Goal: Task Accomplishment & Management: Complete application form

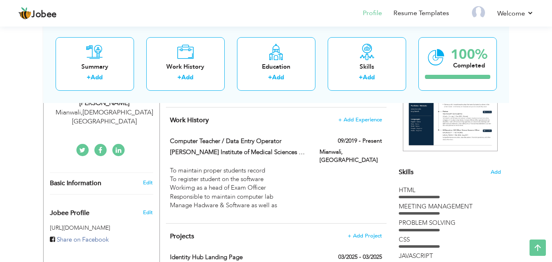
scroll to position [135, 0]
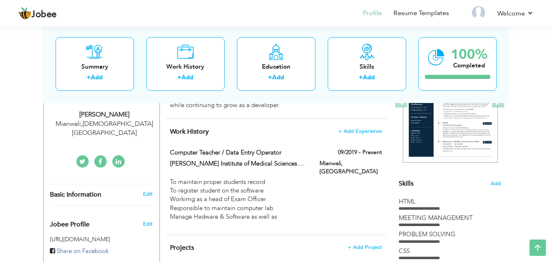
click at [109, 192] on div "Change Remove [PERSON_NAME] [GEOGRAPHIC_DATA] , [DEMOGRAPHIC_DATA] [GEOGRAPHIC_…" at bounding box center [101, 265] width 117 height 493
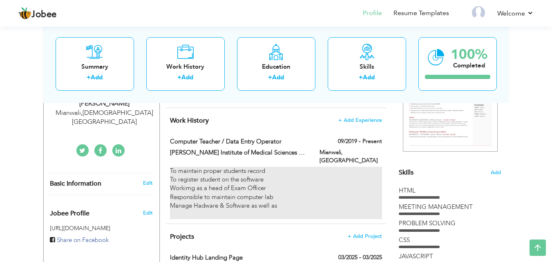
scroll to position [148, 0]
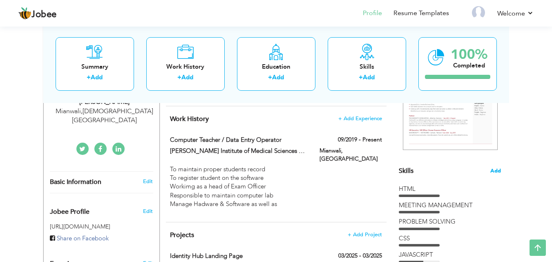
click at [493, 168] on span "Add" at bounding box center [496, 171] width 11 height 8
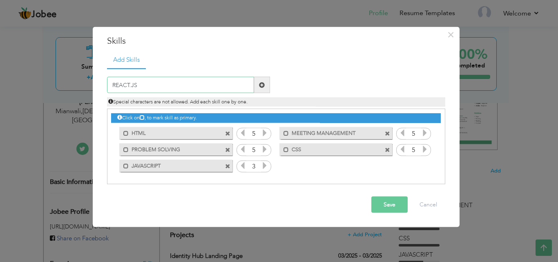
type input "REACT.JS"
click at [265, 80] on span at bounding box center [262, 85] width 16 height 16
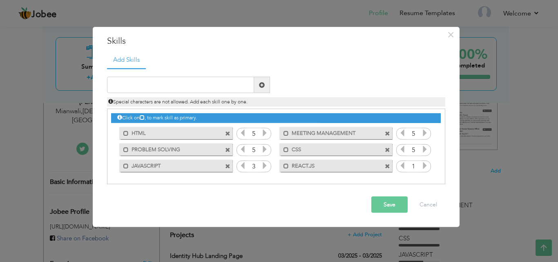
click at [427, 168] on icon at bounding box center [424, 165] width 7 height 7
drag, startPoint x: 191, startPoint y: 134, endPoint x: 313, endPoint y: 170, distance: 127.3
click at [313, 170] on div "Click on , to mark skill as primary. Mark as primary skill. HTML 5 MEETING MANA…" at bounding box center [275, 141] width 329 height 65
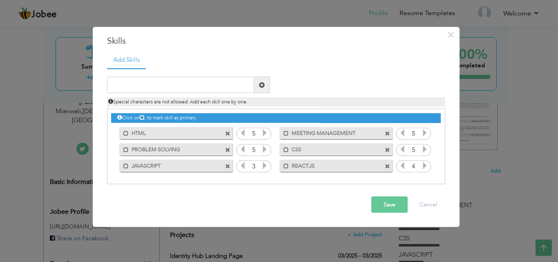
drag, startPoint x: 312, startPoint y: 169, endPoint x: 144, endPoint y: 123, distance: 173.7
click at [139, 114] on div "Click on , to mark skill as primary. Mark as primary skill. HTML 5 MEETING MANA…" at bounding box center [275, 141] width 329 height 65
click at [399, 206] on button "Save" at bounding box center [390, 205] width 36 height 16
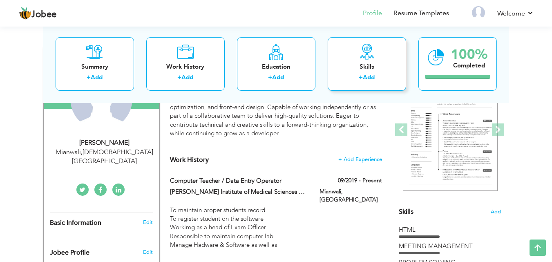
scroll to position [101, 0]
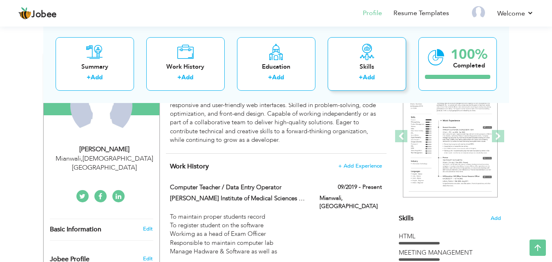
click at [362, 68] on div "Skills" at bounding box center [366, 66] width 65 height 9
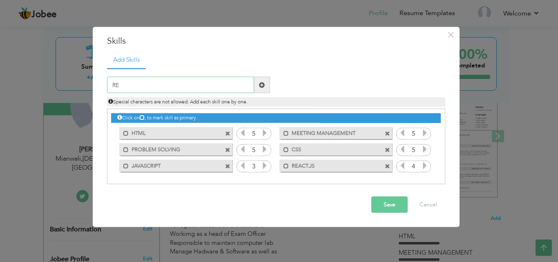
type input "R"
click at [229, 134] on span at bounding box center [227, 133] width 5 height 5
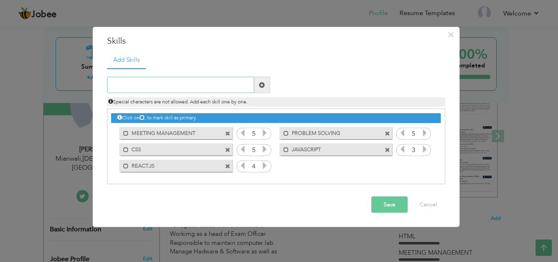
click at [187, 80] on input "text" at bounding box center [180, 85] width 147 height 16
type input "HTML"
click at [263, 85] on span at bounding box center [262, 85] width 6 height 6
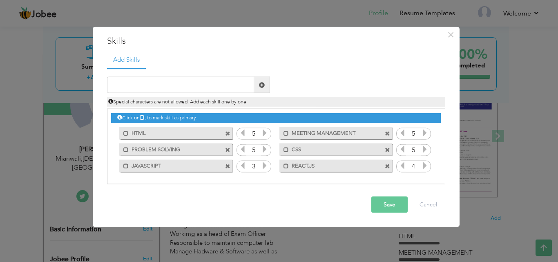
drag, startPoint x: 322, startPoint y: 166, endPoint x: 230, endPoint y: 160, distance: 92.2
click at [237, 160] on div "Click on , to mark skill as primary. Mark as primary skill. HTML 5 MEETING MANA…" at bounding box center [275, 141] width 329 height 65
click at [229, 133] on span at bounding box center [227, 133] width 5 height 5
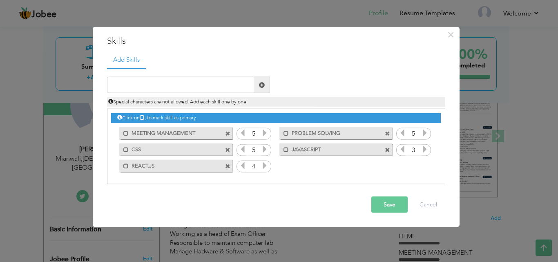
click at [229, 133] on span at bounding box center [227, 133] width 5 height 5
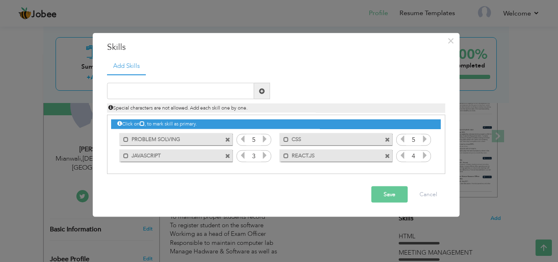
click at [229, 133] on span at bounding box center [228, 137] width 7 height 9
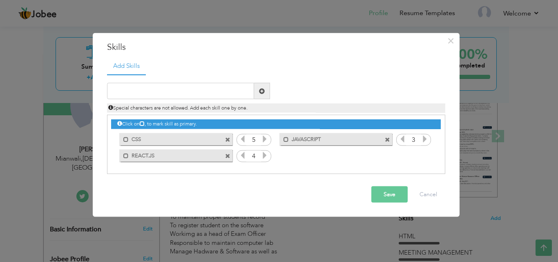
click at [229, 133] on span at bounding box center [228, 137] width 7 height 9
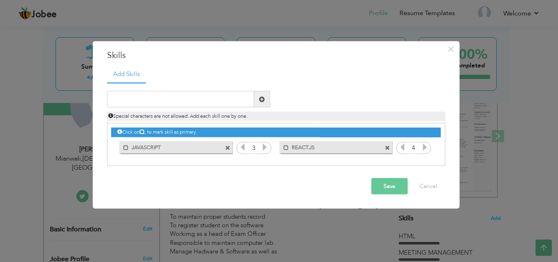
click at [227, 148] on span at bounding box center [227, 147] width 5 height 5
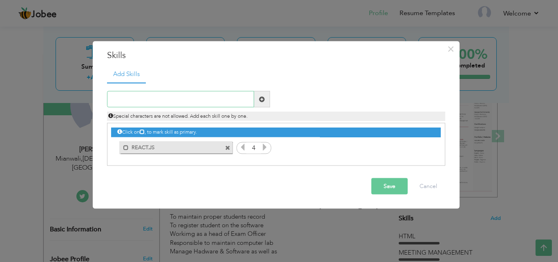
click at [194, 94] on input "text" at bounding box center [180, 99] width 147 height 16
type input "h"
type input "HTML"
click at [261, 99] on span at bounding box center [262, 99] width 6 height 6
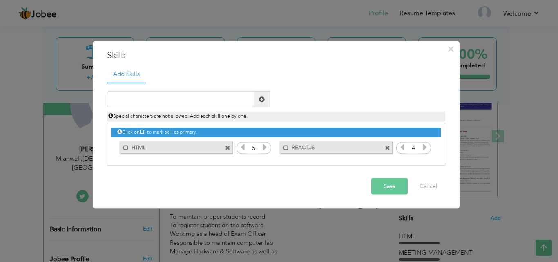
click at [225, 149] on span at bounding box center [227, 147] width 5 height 5
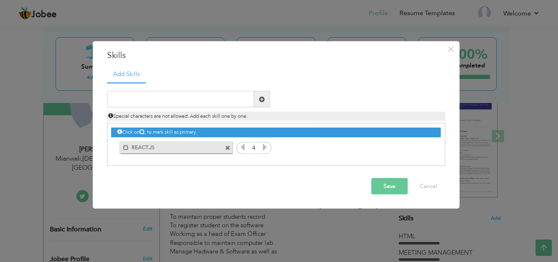
click at [226, 149] on span at bounding box center [227, 147] width 5 height 5
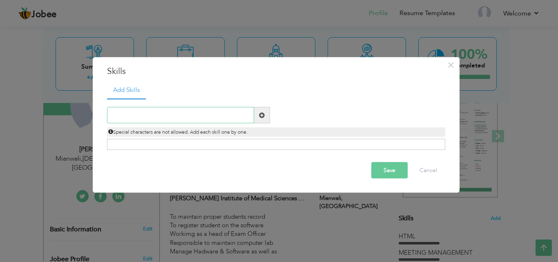
click at [166, 110] on input "text" at bounding box center [180, 115] width 147 height 16
type input "H"
type input "REACT.JS"
click at [265, 118] on span at bounding box center [262, 115] width 16 height 16
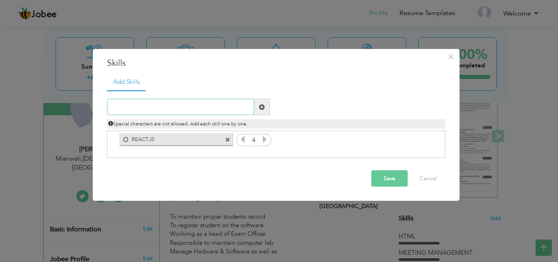
click at [185, 103] on input "text" at bounding box center [180, 107] width 147 height 16
type input "HTML"
click at [262, 108] on span at bounding box center [262, 107] width 6 height 6
click at [186, 104] on input "text" at bounding box center [180, 107] width 147 height 16
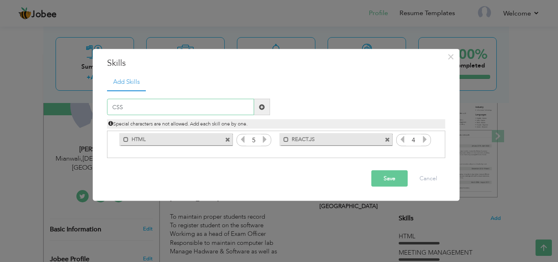
type input "CSS"
click at [267, 113] on span at bounding box center [262, 107] width 16 height 16
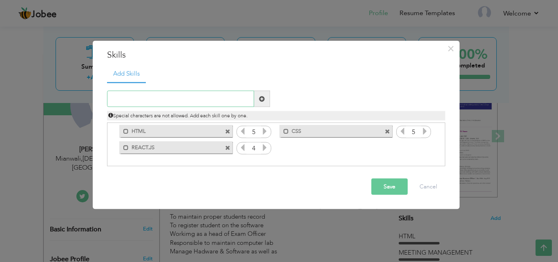
click at [212, 102] on input "text" at bounding box center [180, 99] width 147 height 16
type input "JAVA SCRIPT"
click at [264, 93] on span at bounding box center [262, 99] width 16 height 16
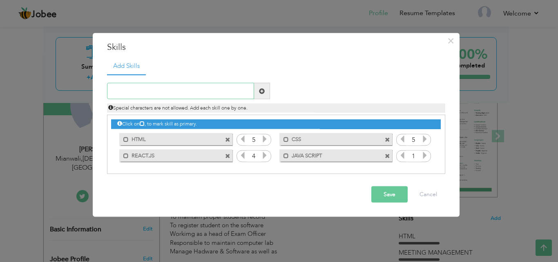
click at [179, 92] on input "text" at bounding box center [180, 91] width 147 height 16
type input "MEETING MANAGEMENT"
click at [267, 87] on span at bounding box center [262, 91] width 16 height 16
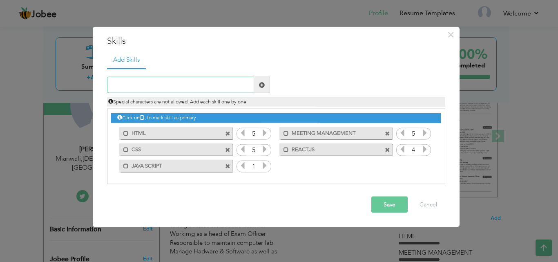
click at [176, 81] on input "text" at bounding box center [180, 85] width 147 height 16
type input "PROBLEM SOLVING"
click at [261, 87] on span at bounding box center [262, 85] width 6 height 6
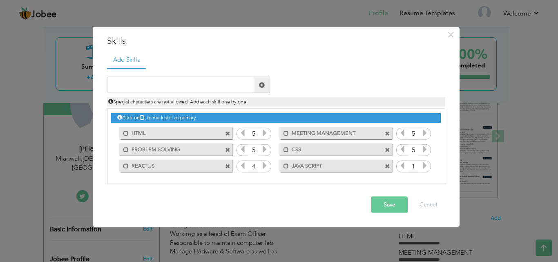
click at [427, 164] on icon at bounding box center [424, 165] width 7 height 7
click at [380, 201] on button "Save" at bounding box center [390, 205] width 36 height 16
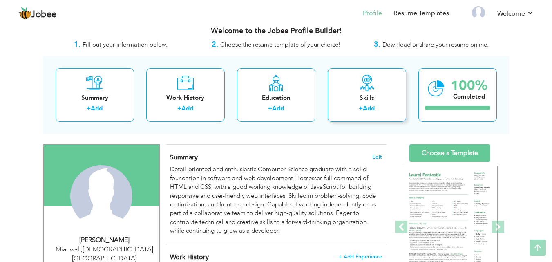
scroll to position [0, 0]
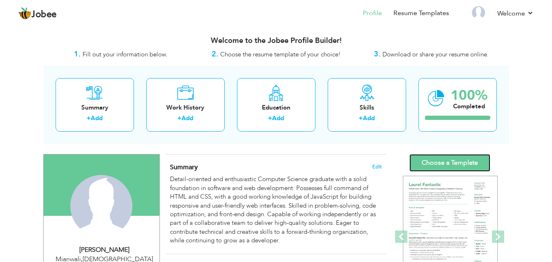
click at [451, 156] on link "Choose a Template" at bounding box center [450, 163] width 81 height 18
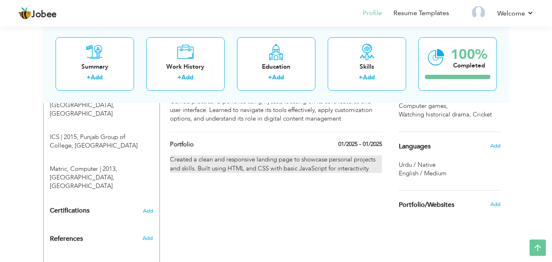
scroll to position [372, 0]
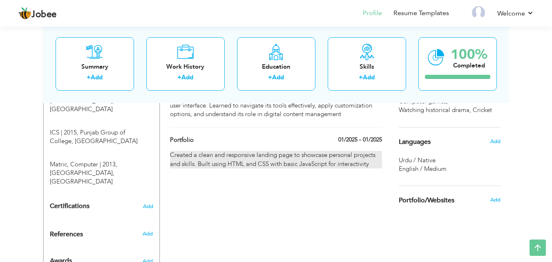
click at [298, 157] on div "Created a clean and responsive landing page to showcase personal projects and s…" at bounding box center [276, 160] width 212 height 18
type input "Portfolio"
type input "01/2025"
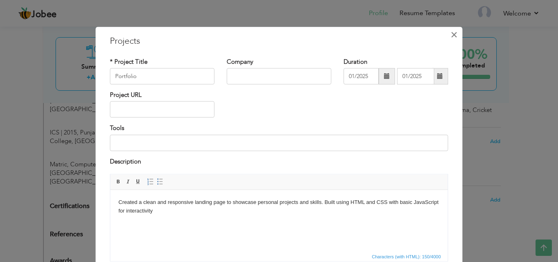
click at [451, 34] on span "×" at bounding box center [454, 34] width 7 height 15
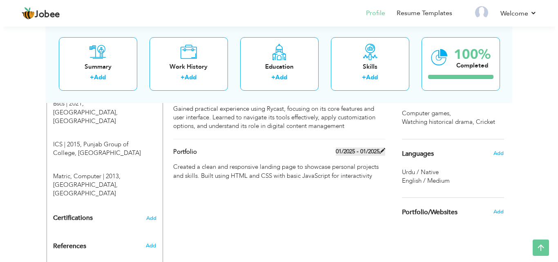
scroll to position [321, 0]
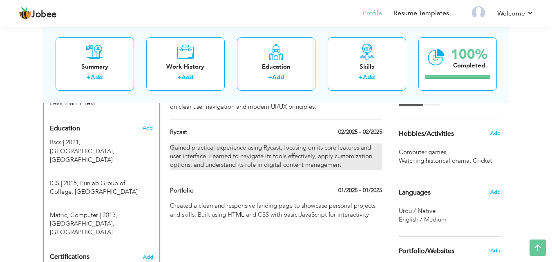
click at [352, 152] on div "Gained practical experience using Rycast, focusing on its core features and use…" at bounding box center [276, 156] width 212 height 26
type input "Rycast"
type input "02/2025"
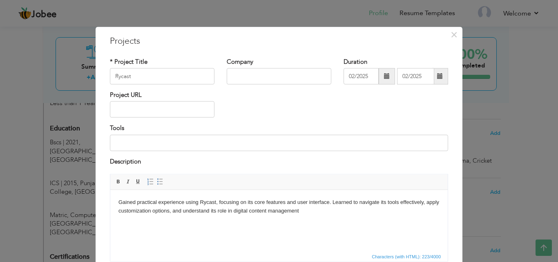
click at [316, 215] on html "Gained practical experience using Rycast, focusing on its core features and use…" at bounding box center [279, 207] width 338 height 34
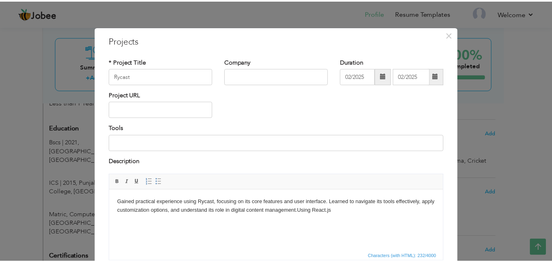
scroll to position [66, 0]
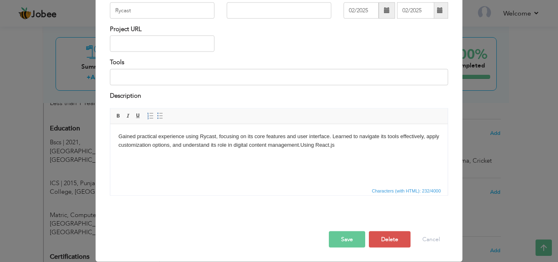
click at [338, 235] on button "Save" at bounding box center [347, 239] width 36 height 16
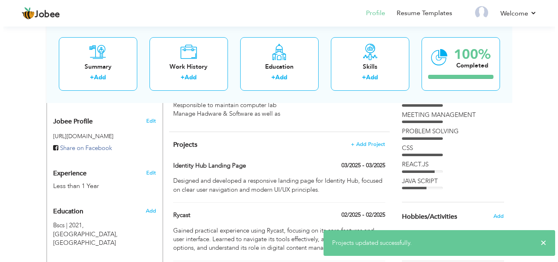
scroll to position [242, 0]
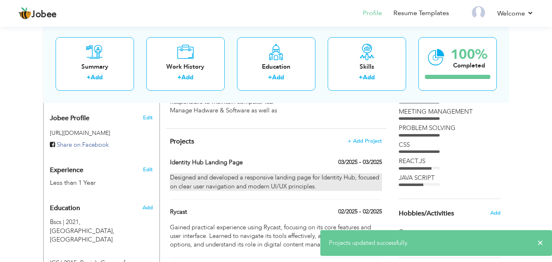
click at [300, 173] on div "Designed and developed a responsive landing page for Identity Hub, focused on c…" at bounding box center [276, 182] width 212 height 18
type input "Identity Hub Landing Page"
type input "03/2025"
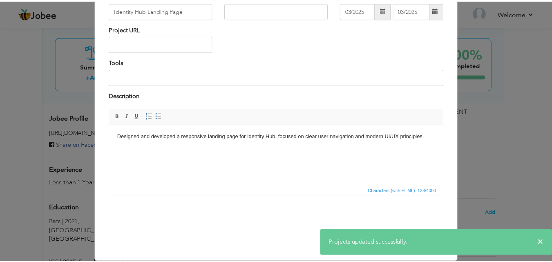
scroll to position [0, 0]
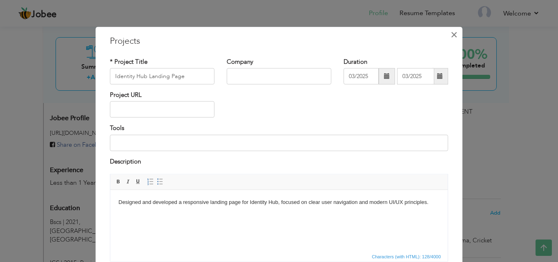
click at [451, 33] on span "×" at bounding box center [454, 34] width 7 height 15
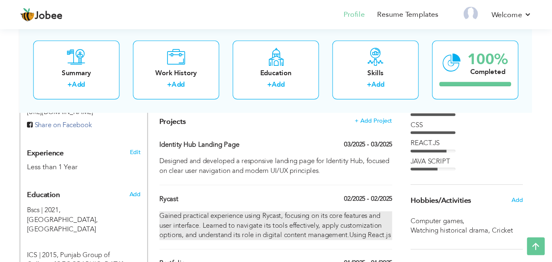
scroll to position [273, 0]
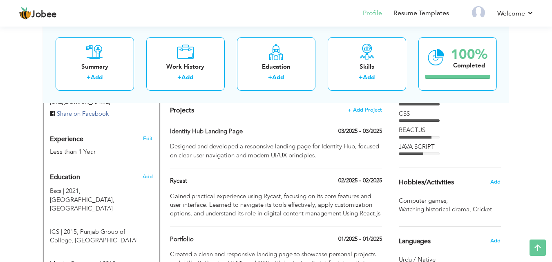
click at [256, 163] on div "Projects + Add Project Identity Hub Landing Page 03/2025 - 03/2025 Identity Hub…" at bounding box center [276, 185] width 221 height 175
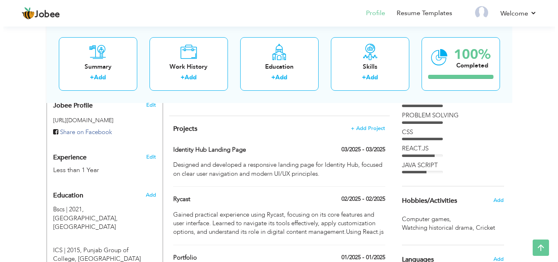
scroll to position [247, 0]
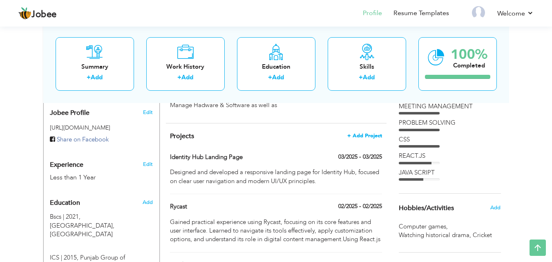
click at [368, 133] on span "+ Add Project" at bounding box center [364, 136] width 35 height 6
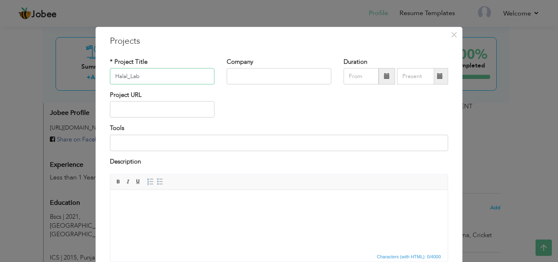
type input "Halal_Lab"
click at [380, 79] on span at bounding box center [387, 76] width 16 height 16
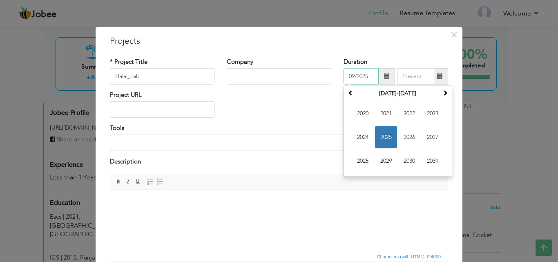
click at [381, 143] on span "2025" at bounding box center [386, 137] width 22 height 22
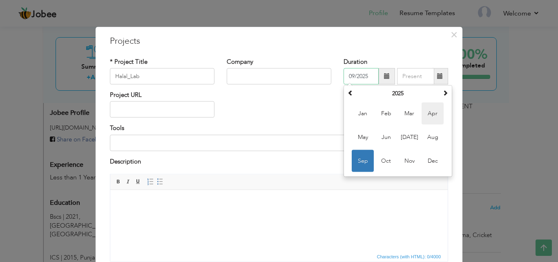
click at [425, 117] on span "Apr" at bounding box center [433, 114] width 22 height 22
type input "04/2025"
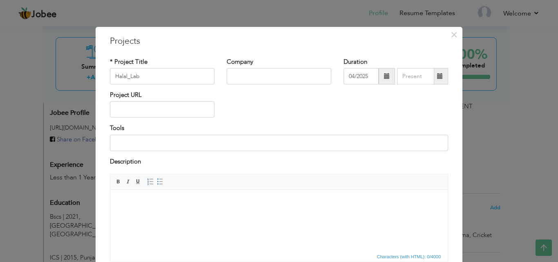
click at [440, 81] on span at bounding box center [440, 76] width 16 height 16
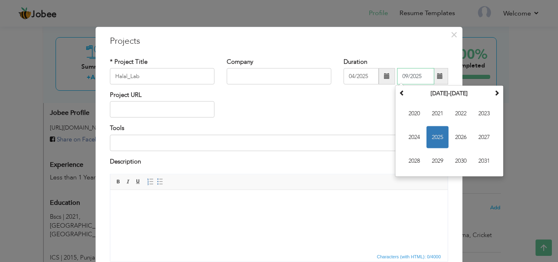
click at [432, 134] on span "2025" at bounding box center [438, 137] width 22 height 22
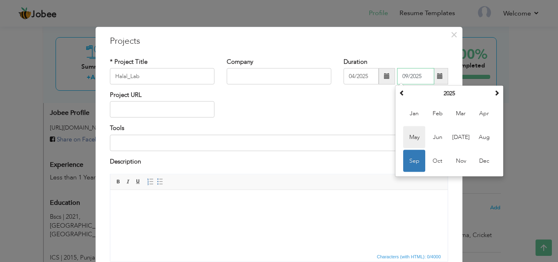
click at [411, 135] on span "May" at bounding box center [414, 137] width 22 height 22
type input "05/2025"
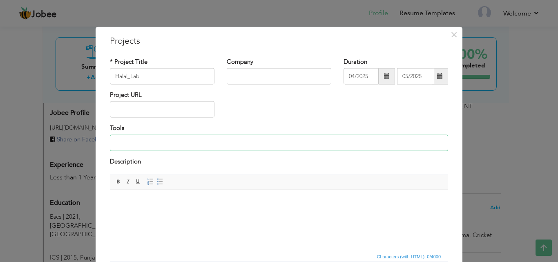
click at [182, 139] on input at bounding box center [279, 142] width 338 height 16
type input "U"
click at [0, 111] on div "× Projects * Project Title Halal_Lab Company Duration 04/2025 05/2025" at bounding box center [279, 131] width 558 height 262
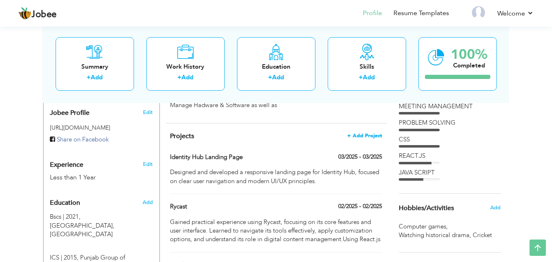
click at [364, 133] on span "+ Add Project" at bounding box center [364, 136] width 35 height 6
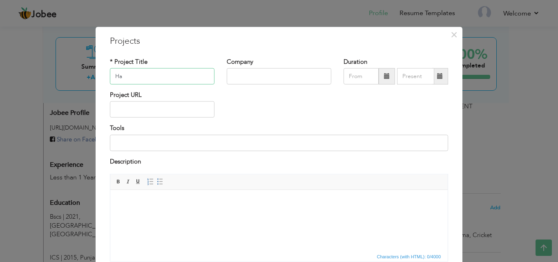
type input "Halal_Lab"
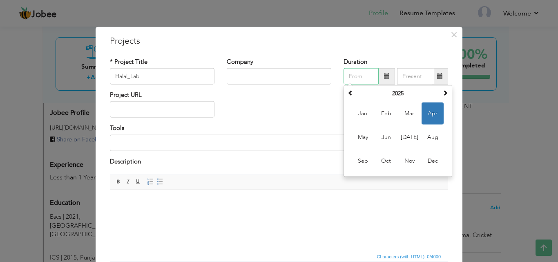
click at [423, 116] on span "Apr" at bounding box center [433, 114] width 22 height 22
type input "04/2025"
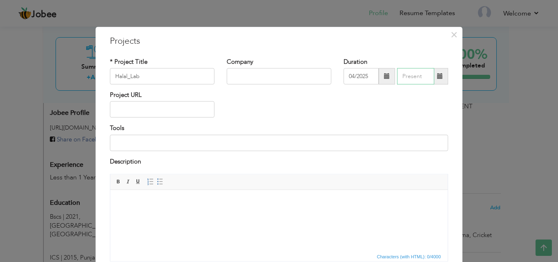
click at [414, 74] on input "text" at bounding box center [415, 76] width 37 height 16
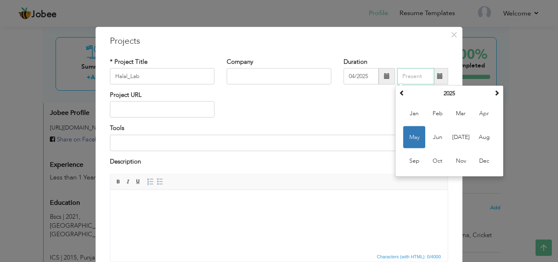
click at [410, 137] on span "May" at bounding box center [414, 137] width 22 height 22
type input "05/2025"
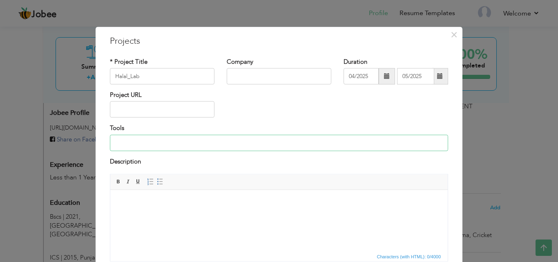
click at [198, 142] on input at bounding box center [279, 142] width 338 height 16
paste input "Built a fully responsive landing page using React.js and Tailwind CSS. Implemen…"
type input "Built a fully responsive landing page using React.js and Tailwind CSS. Implemen…"
click at [164, 205] on body at bounding box center [279, 202] width 321 height 9
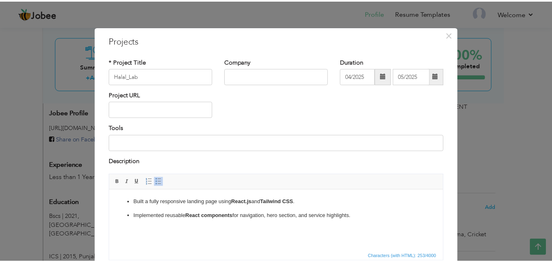
scroll to position [66, 0]
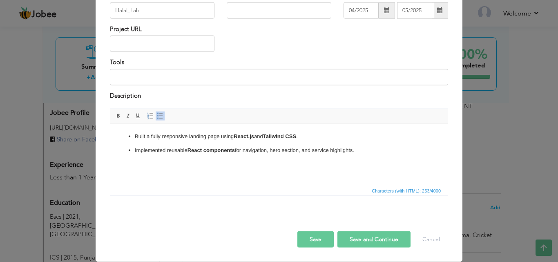
click at [318, 242] on button "Save" at bounding box center [316, 239] width 36 height 16
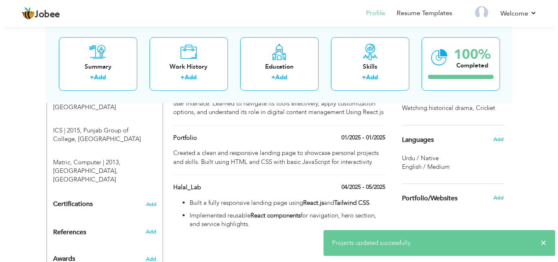
scroll to position [371, 0]
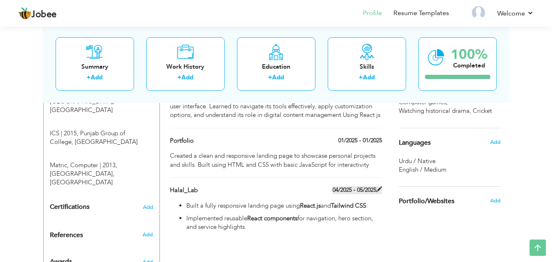
click at [378, 186] on span at bounding box center [379, 189] width 6 height 6
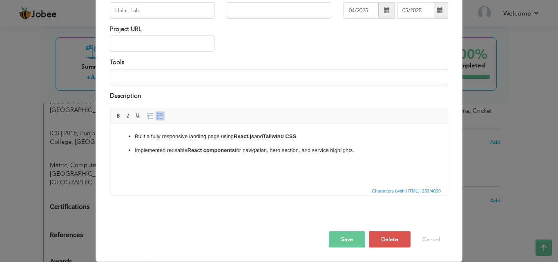
scroll to position [0, 0]
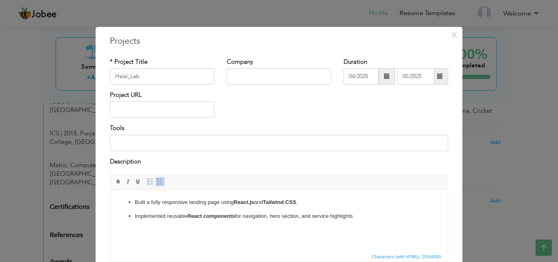
click at [134, 201] on ul "Built a fully responsive landing page using React.js and Tailwind CSS . Impleme…" at bounding box center [279, 209] width 321 height 22
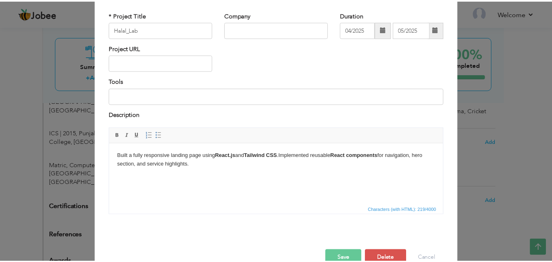
scroll to position [66, 0]
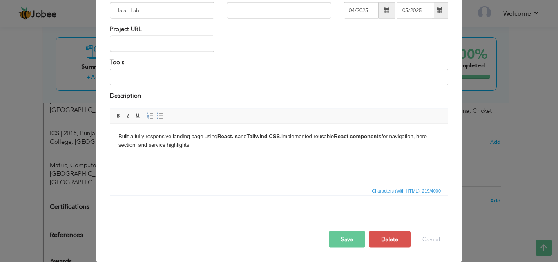
click at [349, 240] on button "Save" at bounding box center [347, 239] width 36 height 16
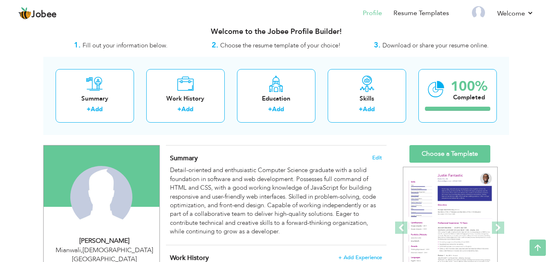
scroll to position [0, 0]
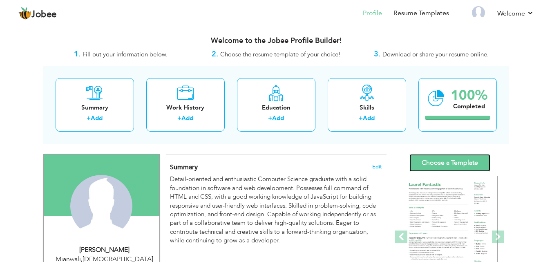
click at [441, 164] on link "Choose a Template" at bounding box center [450, 163] width 81 height 18
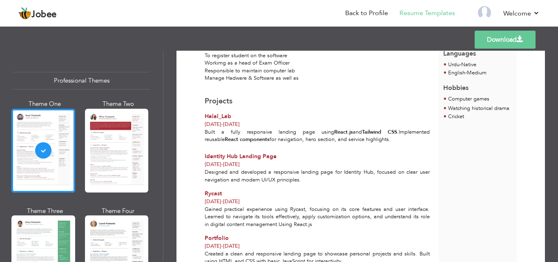
scroll to position [263, 0]
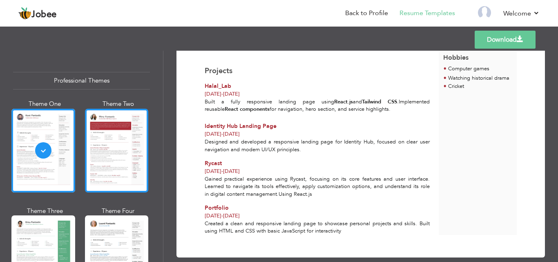
click at [105, 177] on div at bounding box center [117, 151] width 64 height 84
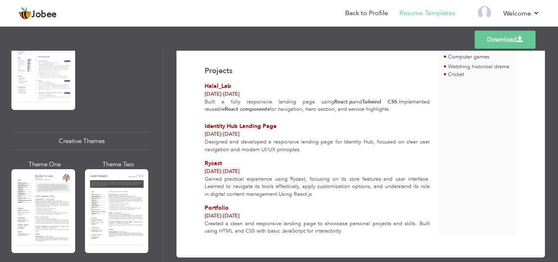
scroll to position [951, 0]
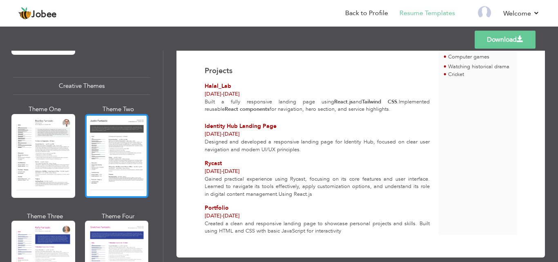
click at [115, 166] on div at bounding box center [117, 156] width 64 height 84
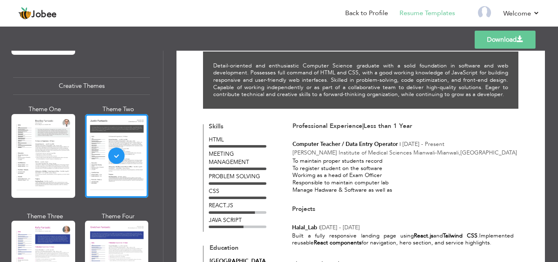
scroll to position [41, 0]
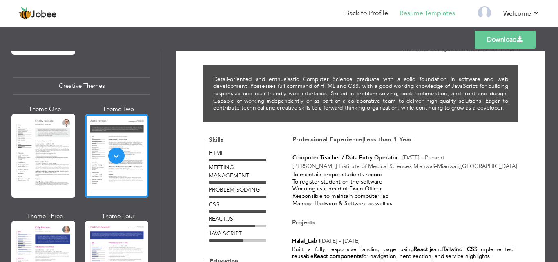
click at [310, 188] on div "To maintain proper students record To register student on the software Workimg …" at bounding box center [406, 189] width 226 height 36
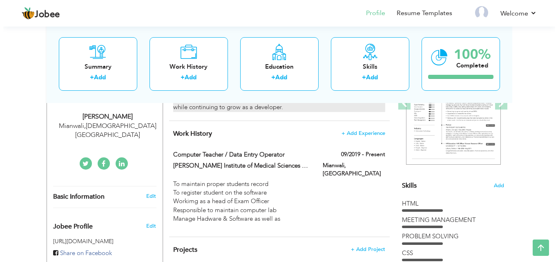
scroll to position [134, 0]
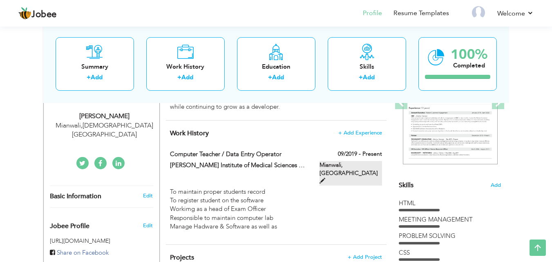
click at [325, 178] on span at bounding box center [323, 181] width 6 height 6
type input "Computer Teacher / Data Entry Operator"
type input "[PERSON_NAME] Institute of Medical Sciences Mianwali"
type input "09/2019"
type input "[GEOGRAPHIC_DATA]"
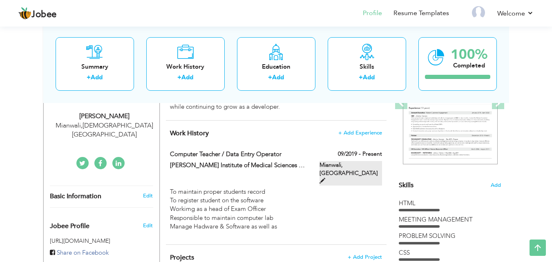
type input "Mianwali"
checkbox input "true"
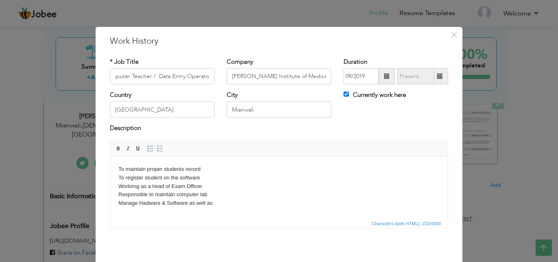
scroll to position [0, 0]
click at [137, 186] on body "To maintain proper students record To register student on the software Workimg …" at bounding box center [279, 190] width 321 height 51
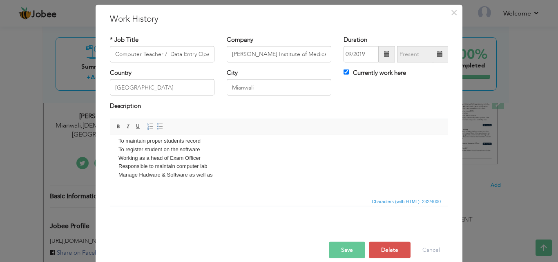
scroll to position [32, 0]
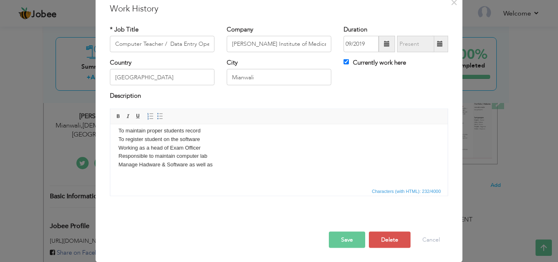
click at [341, 235] on button "Save" at bounding box center [347, 239] width 36 height 16
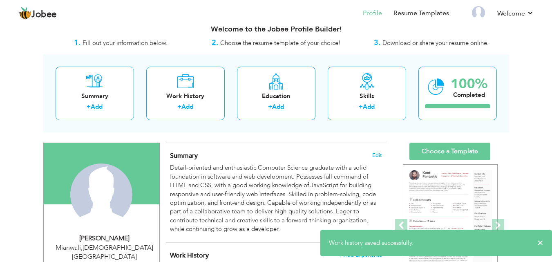
scroll to position [0, 0]
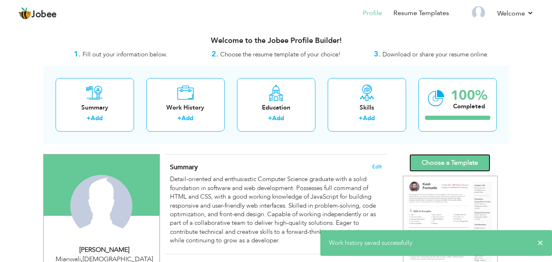
click at [454, 163] on link "Choose a Template" at bounding box center [450, 163] width 81 height 18
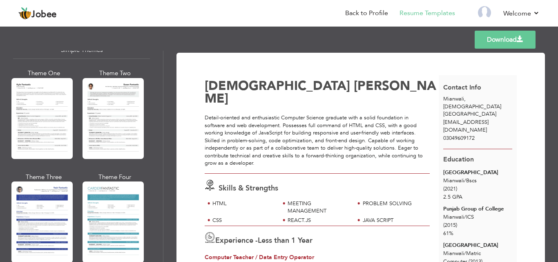
scroll to position [1455, 0]
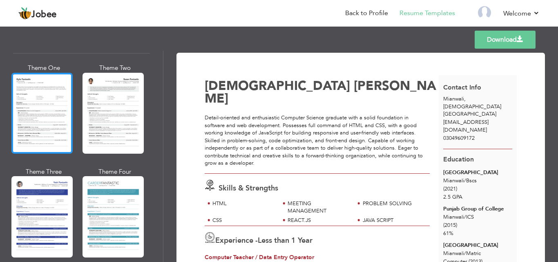
click at [41, 104] on div at bounding box center [41, 113] width 61 height 81
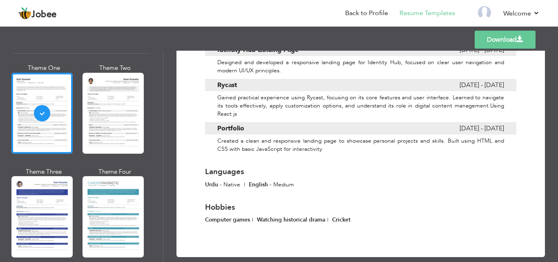
scroll to position [417, 0]
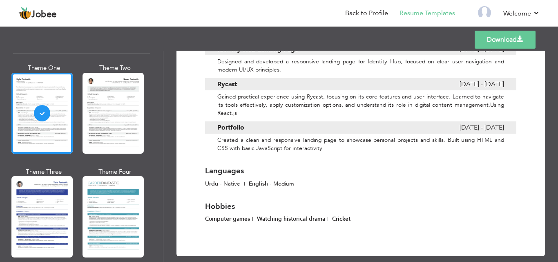
click at [509, 41] on link "Download" at bounding box center [505, 40] width 61 height 18
